Goal: Navigation & Orientation: Find specific page/section

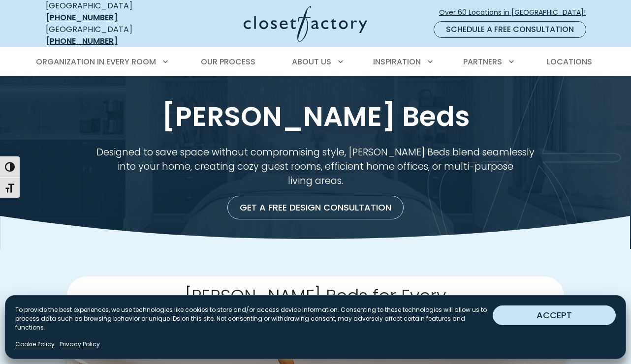
click at [588, 324] on button "ACCEPT" at bounding box center [553, 315] width 123 height 20
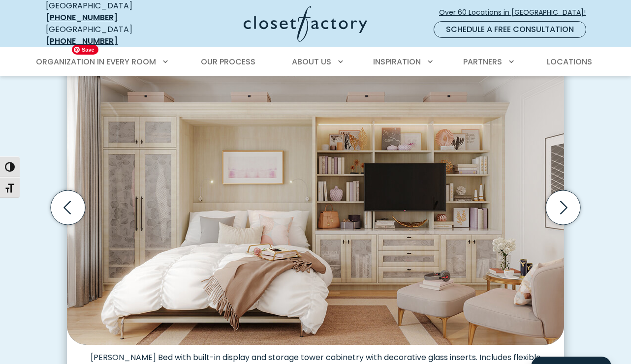
scroll to position [298, 0]
click at [567, 194] on icon "Next slide" at bounding box center [563, 207] width 34 height 34
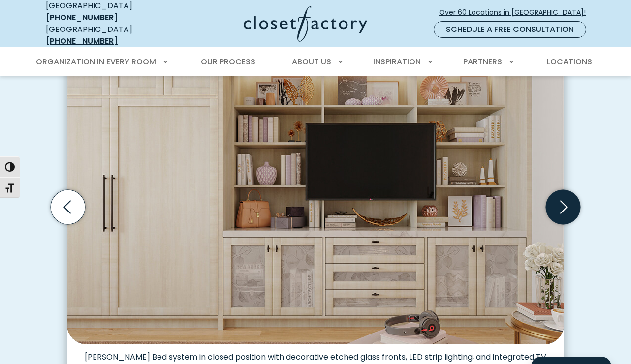
click at [567, 194] on icon "Next slide" at bounding box center [563, 207] width 34 height 34
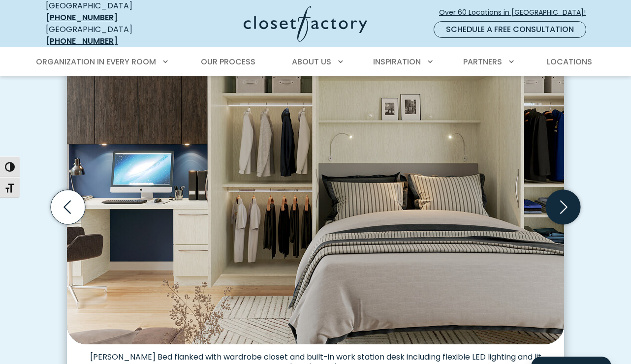
click at [567, 194] on icon "Next slide" at bounding box center [563, 207] width 34 height 34
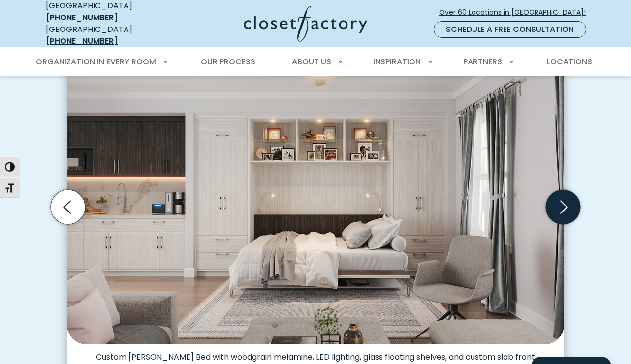
click at [567, 194] on icon "Next slide" at bounding box center [563, 207] width 34 height 34
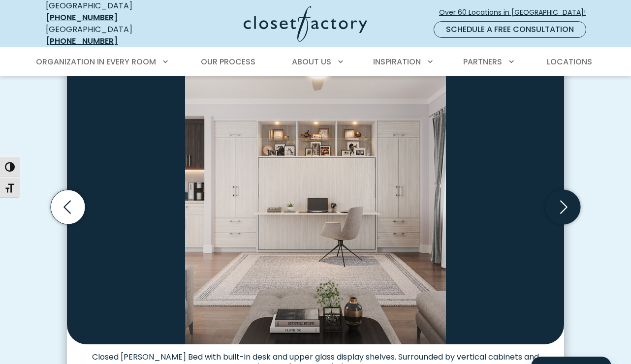
click at [567, 194] on icon "Next slide" at bounding box center [563, 207] width 34 height 34
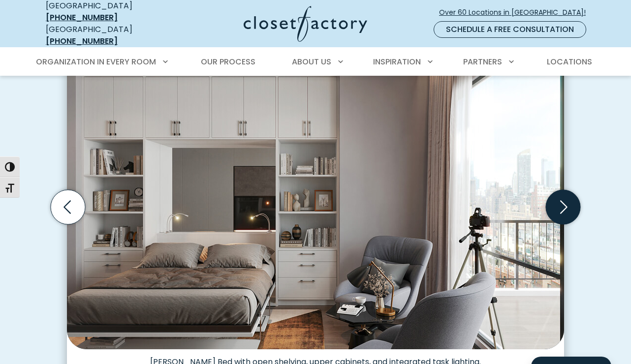
click at [567, 194] on icon "Next slide" at bounding box center [563, 207] width 34 height 34
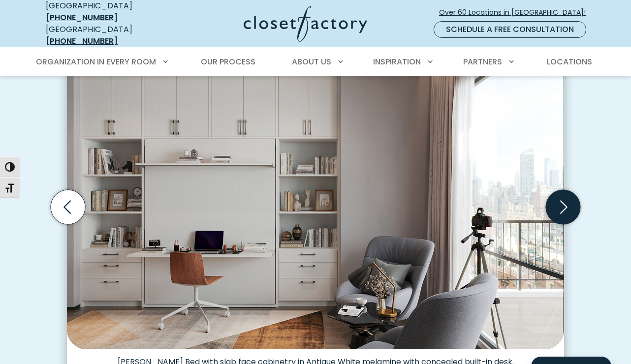
click at [567, 194] on icon "Next slide" at bounding box center [563, 207] width 34 height 34
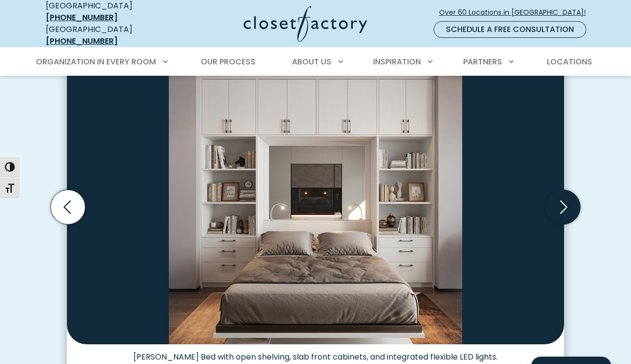
click at [567, 194] on icon "Next slide" at bounding box center [563, 207] width 34 height 34
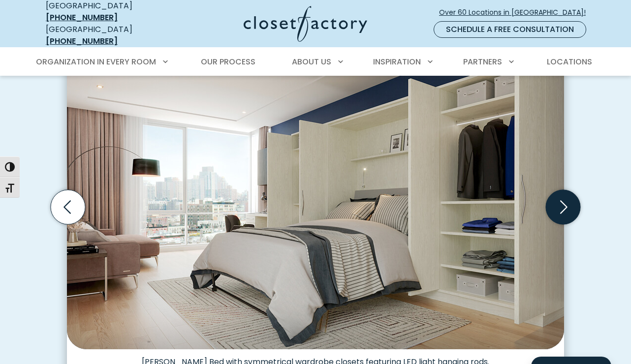
click at [567, 194] on icon "Next slide" at bounding box center [563, 207] width 34 height 34
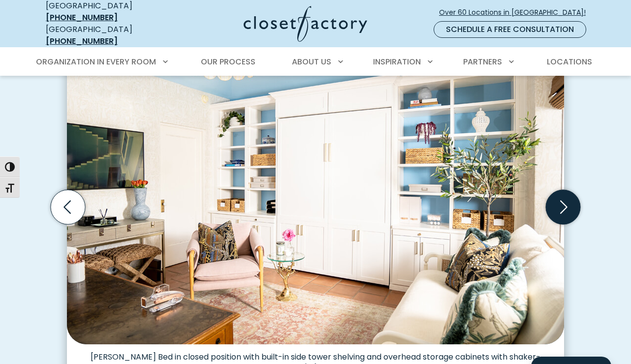
click at [567, 194] on icon "Next slide" at bounding box center [563, 207] width 34 height 34
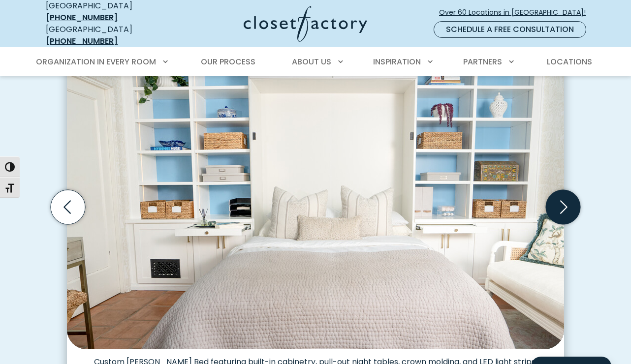
click at [567, 194] on icon "Next slide" at bounding box center [563, 207] width 34 height 34
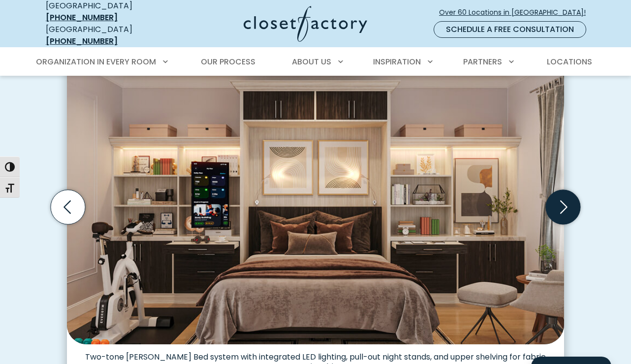
click at [567, 194] on icon "Next slide" at bounding box center [563, 207] width 34 height 34
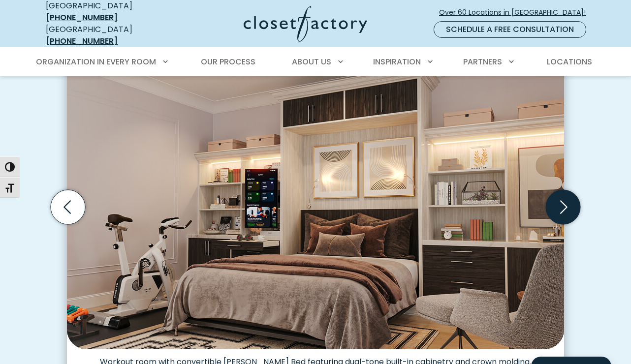
click at [567, 194] on icon "Next slide" at bounding box center [563, 207] width 34 height 34
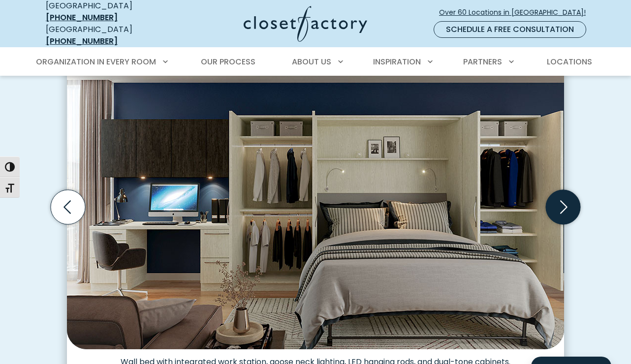
click at [567, 194] on icon "Next slide" at bounding box center [563, 207] width 34 height 34
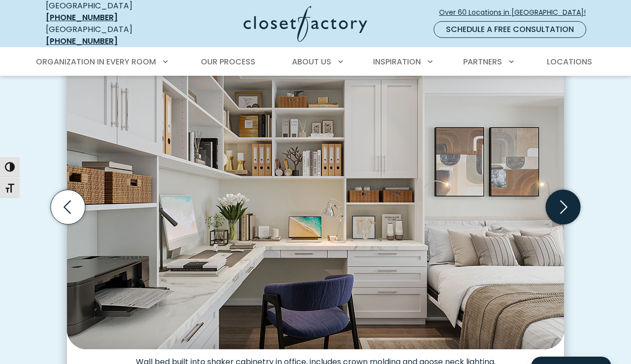
click at [567, 194] on icon "Next slide" at bounding box center [563, 207] width 34 height 34
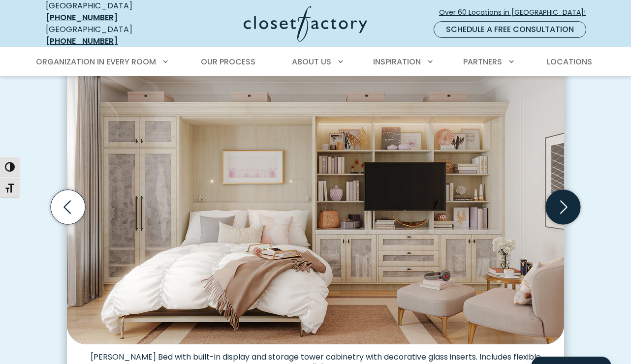
click at [567, 194] on icon "Next slide" at bounding box center [563, 207] width 34 height 34
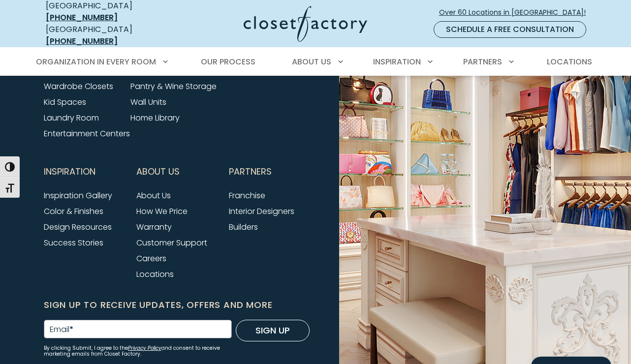
scroll to position [3238, 0]
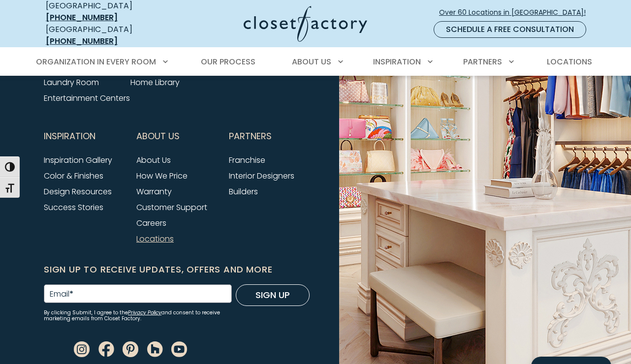
click at [156, 233] on link "Locations" at bounding box center [154, 238] width 37 height 11
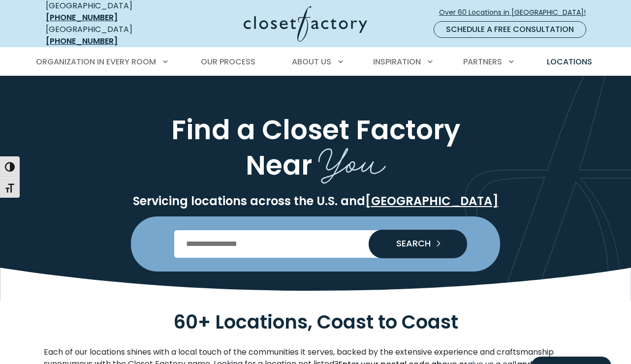
click at [351, 236] on input "Enter Postal Code" at bounding box center [315, 244] width 283 height 28
type input "*****"
click at [398, 239] on span "SEARCH" at bounding box center [409, 243] width 42 height 9
